Goal: Navigation & Orientation: Find specific page/section

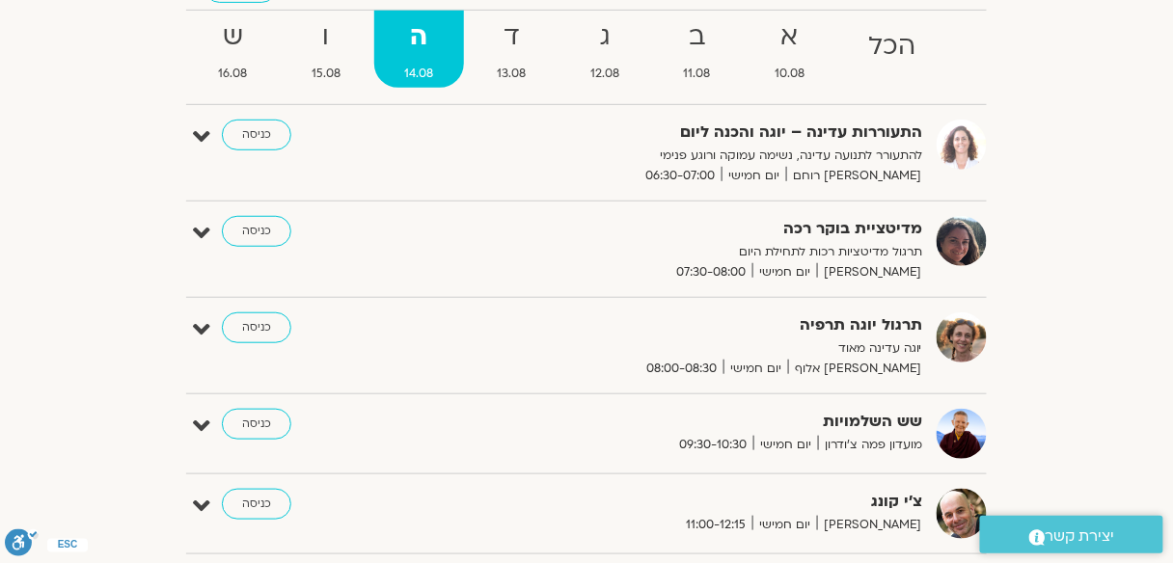
scroll to position [132, 0]
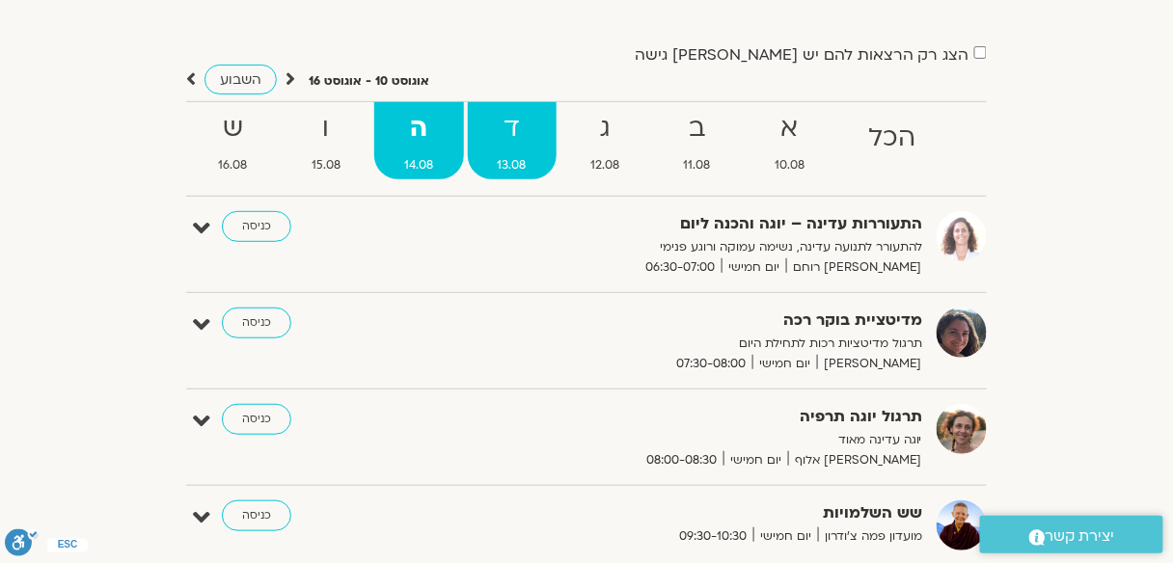
click at [511, 134] on strong "ד" at bounding box center [513, 128] width 90 height 43
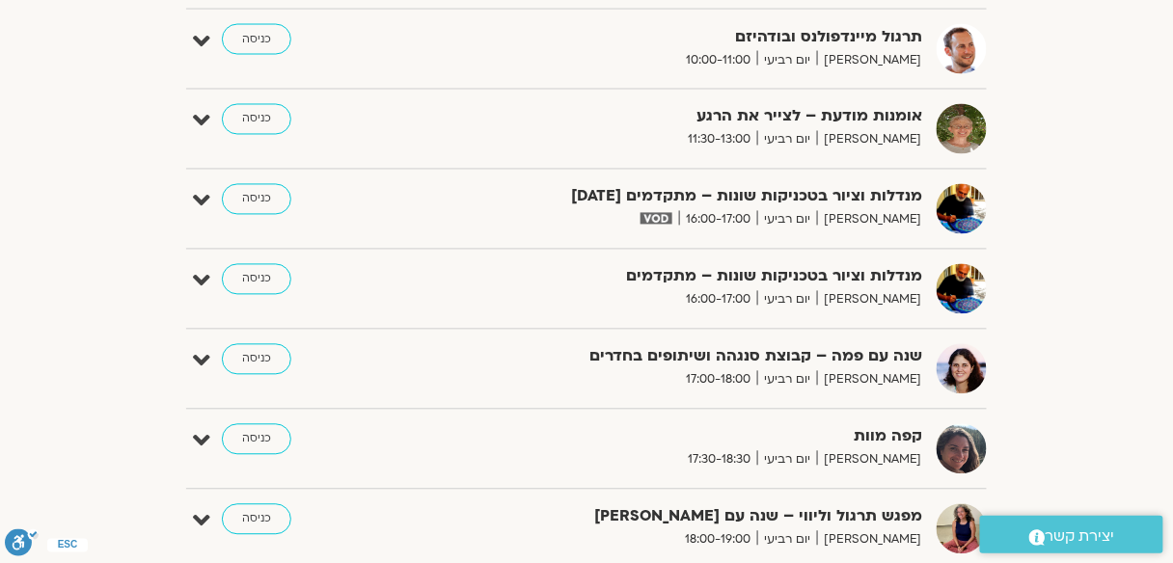
scroll to position [826, 0]
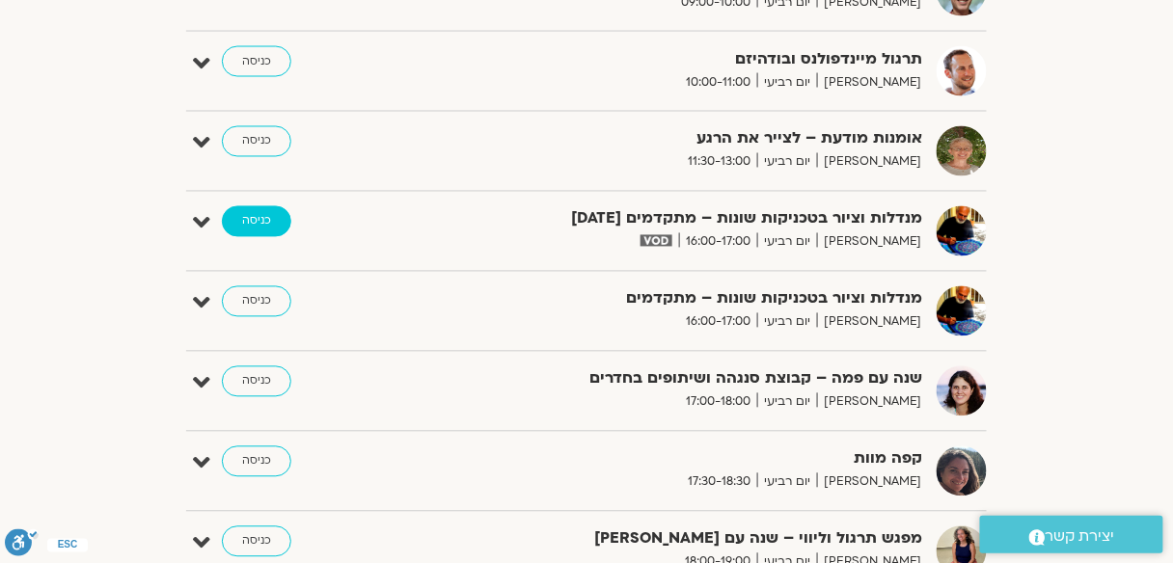
click at [259, 220] on link "כניסה" at bounding box center [256, 221] width 69 height 31
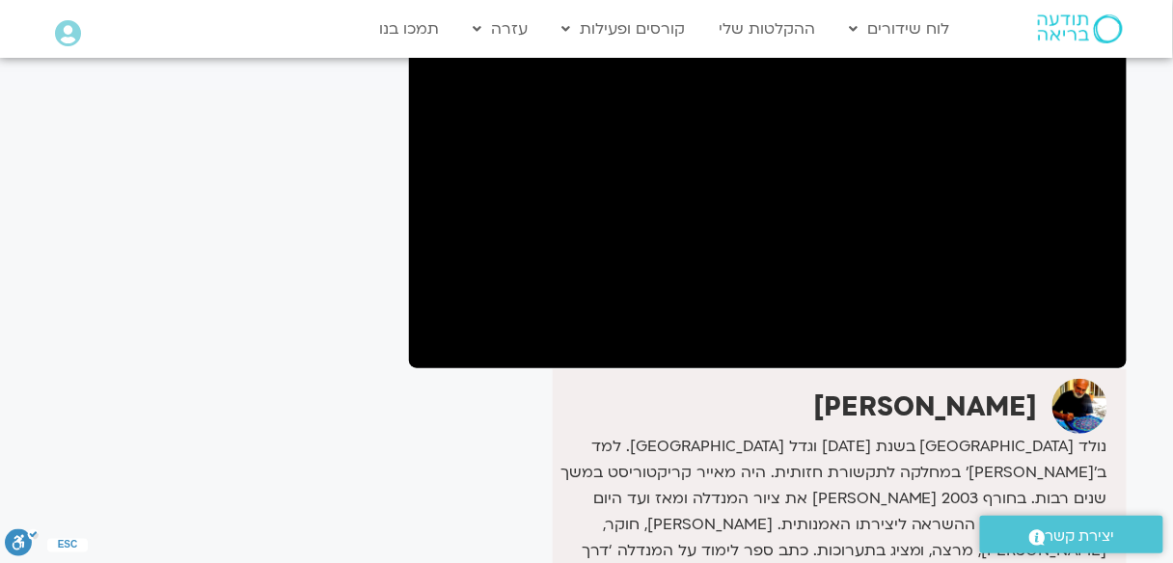
scroll to position [309, 0]
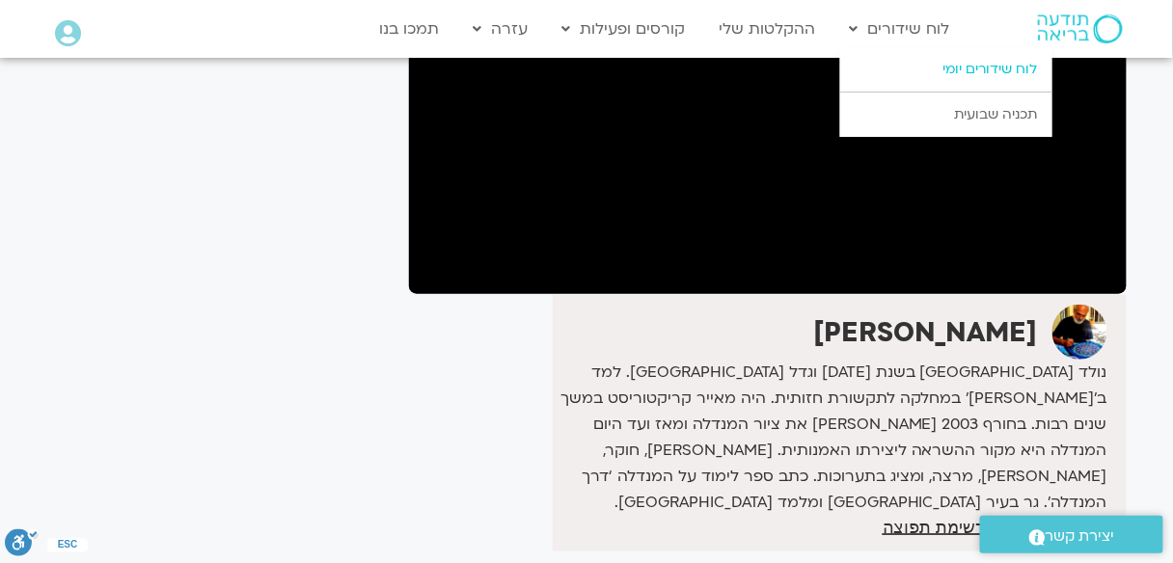
click at [960, 77] on link "לוח שידורים יומי" at bounding box center [946, 69] width 212 height 44
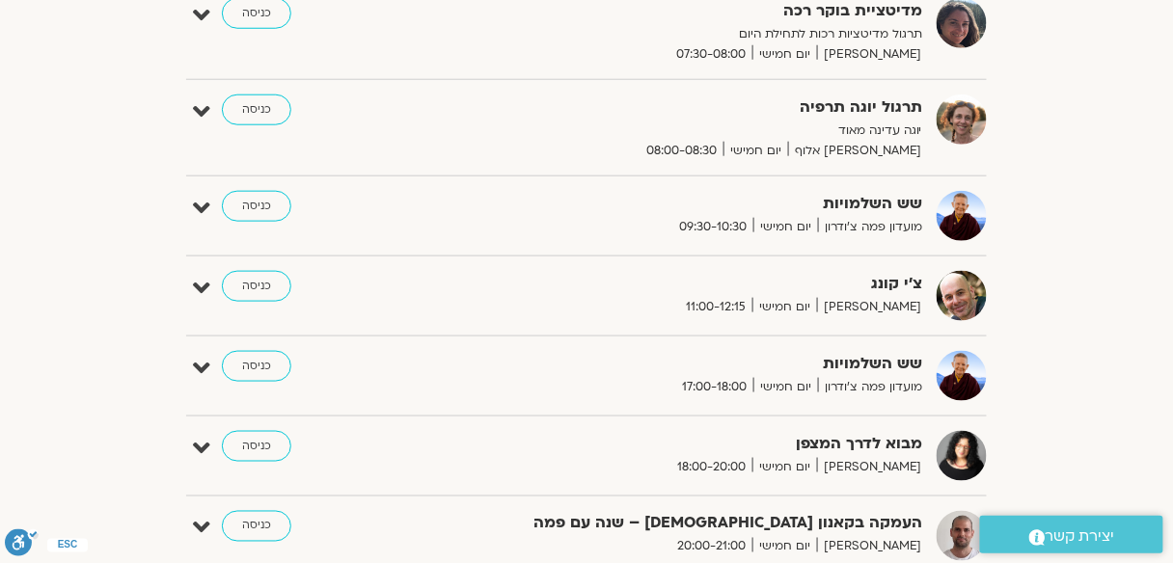
scroll to position [442, 0]
click at [260, 279] on link "כניסה" at bounding box center [256, 286] width 69 height 31
